Goal: Transaction & Acquisition: Subscribe to service/newsletter

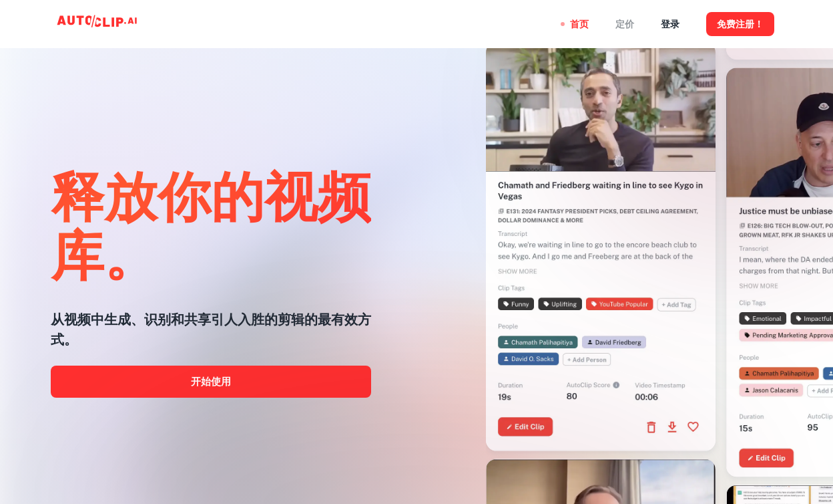
click at [623, 24] on div "定价" at bounding box center [625, 24] width 19 height 48
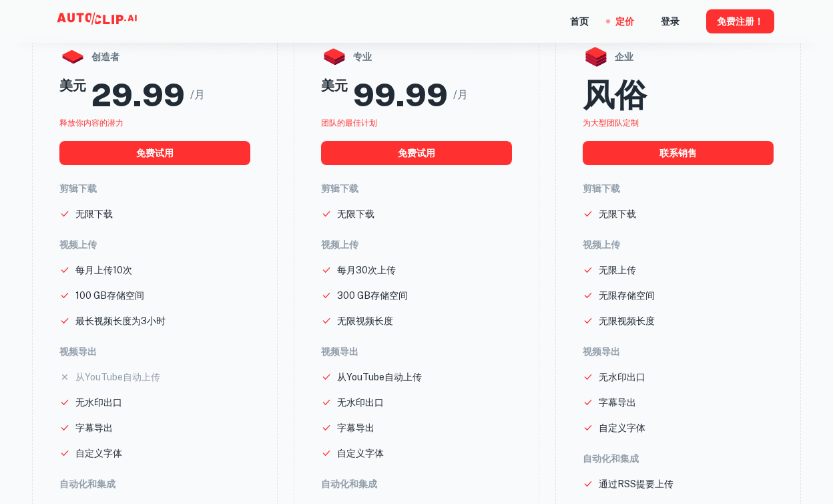
scroll to position [164, 0]
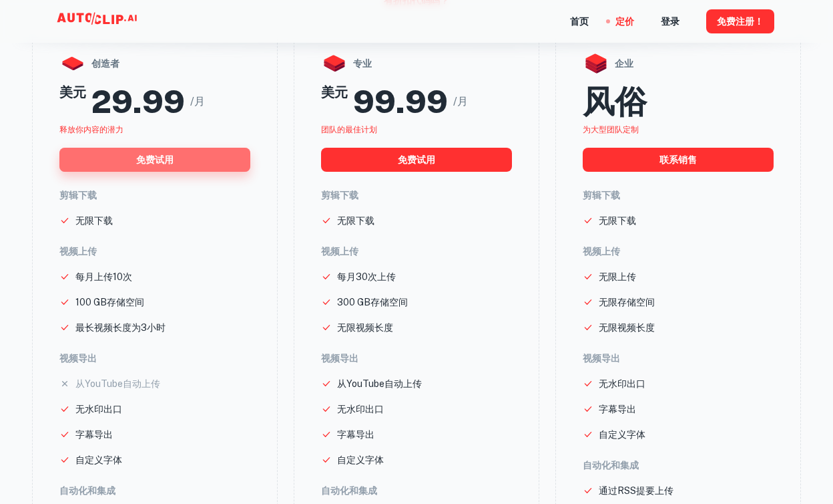
click at [218, 161] on button "免费试用" at bounding box center [154, 160] width 191 height 24
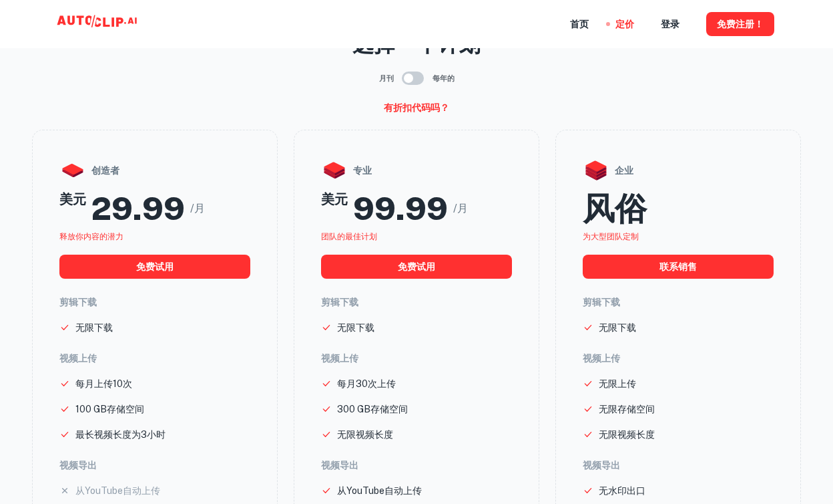
scroll to position [12, 0]
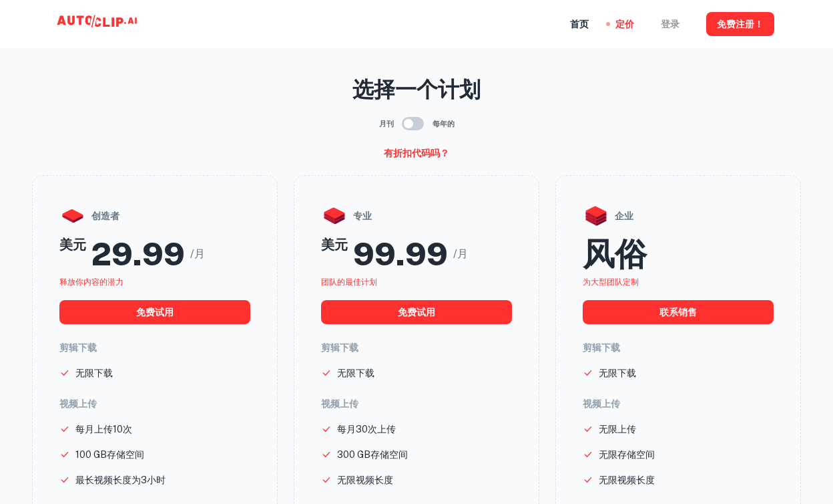
click at [674, 25] on div "登录" at bounding box center [670, 24] width 19 height 48
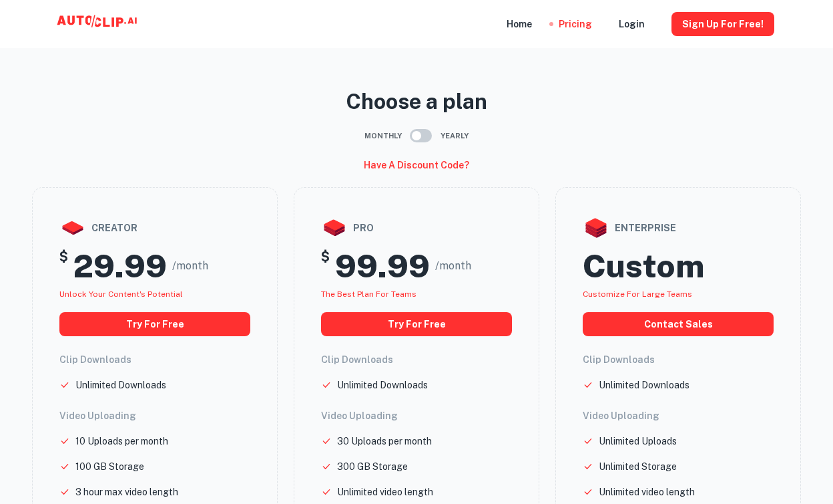
click at [118, 11] on icon at bounding box center [99, 24] width 134 height 27
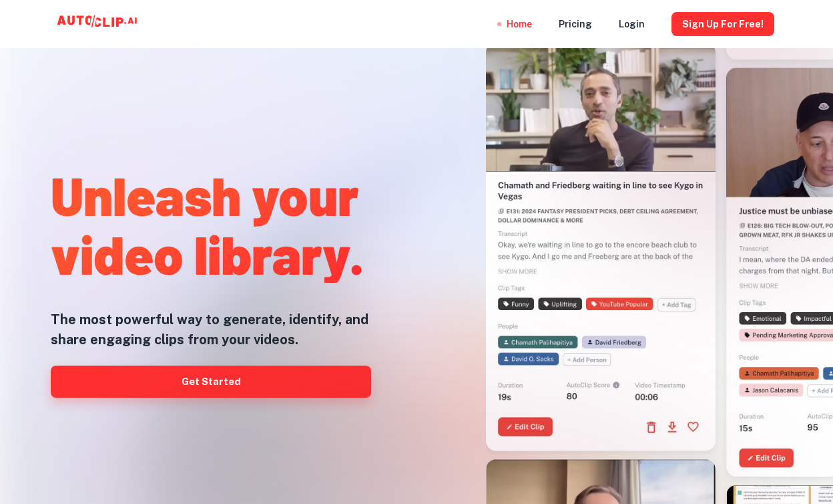
click at [253, 371] on link "Get Started" at bounding box center [211, 381] width 321 height 32
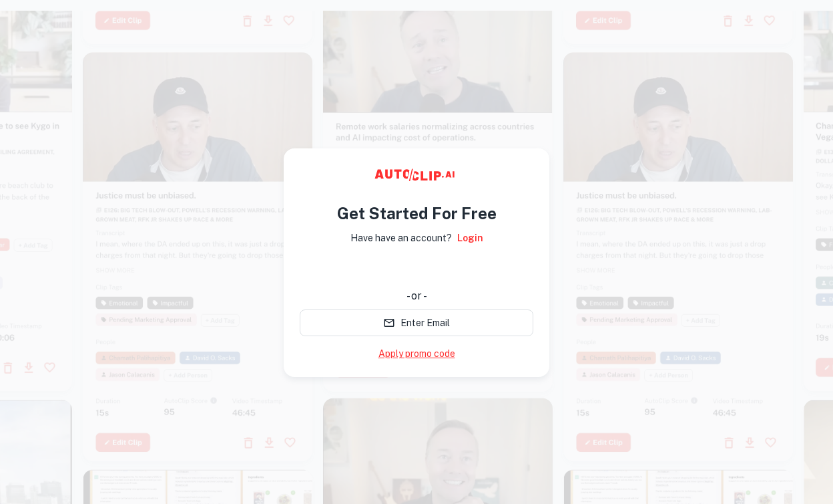
click at [423, 358] on link "Apply promo code" at bounding box center [417, 354] width 77 height 14
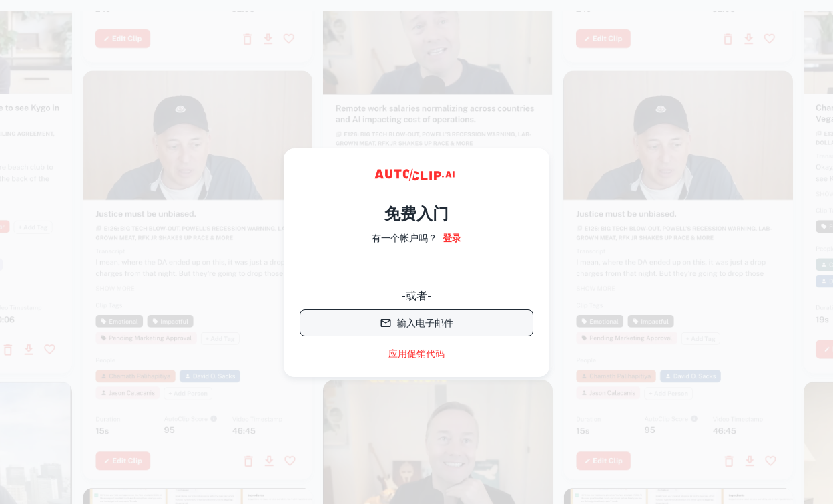
click at [442, 317] on button "输入电子邮件" at bounding box center [417, 322] width 234 height 27
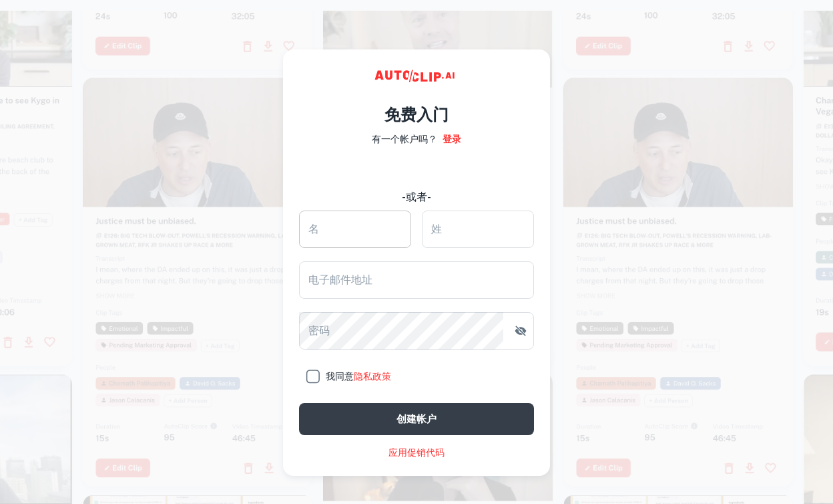
click at [383, 232] on input "名" at bounding box center [355, 228] width 112 height 37
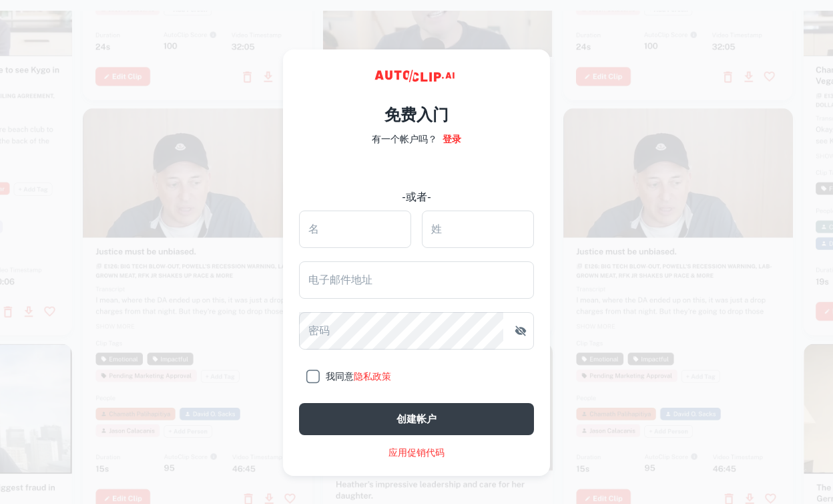
click at [427, 181] on div "使用谷歌账号登录。在新标签页中打开" at bounding box center [417, 170] width 234 height 29
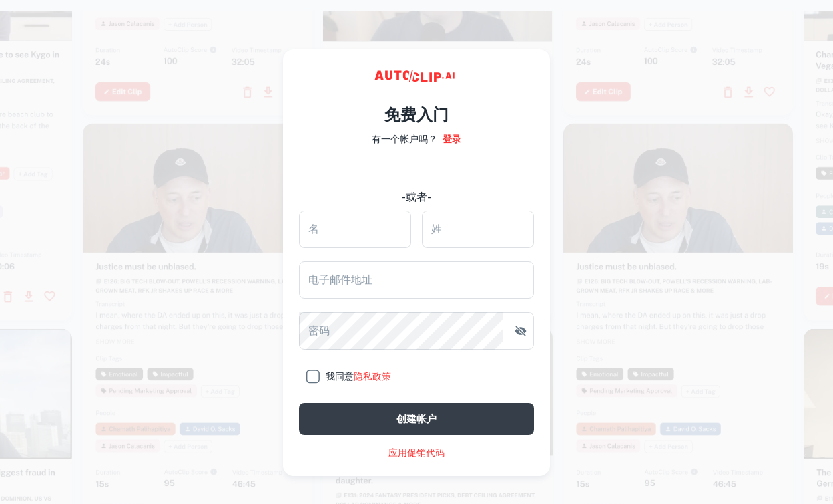
click at [214, 395] on div at bounding box center [198, 327] width 230 height 409
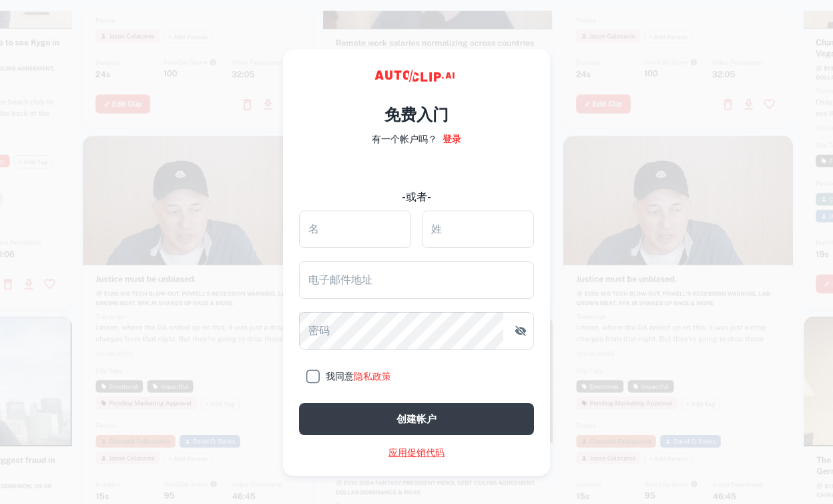
click at [426, 446] on link "应用促销代码" at bounding box center [417, 452] width 56 height 14
